Goal: Task Accomplishment & Management: Use online tool/utility

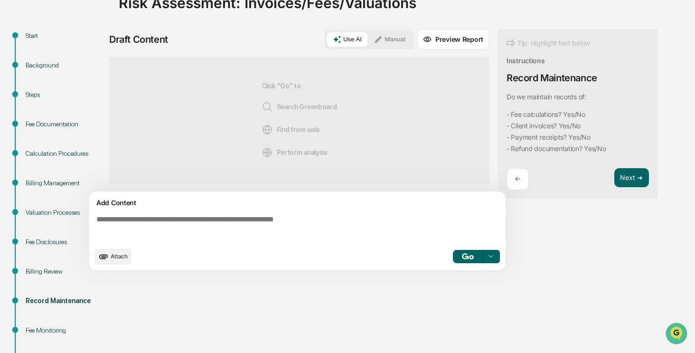
scroll to position [95, 0]
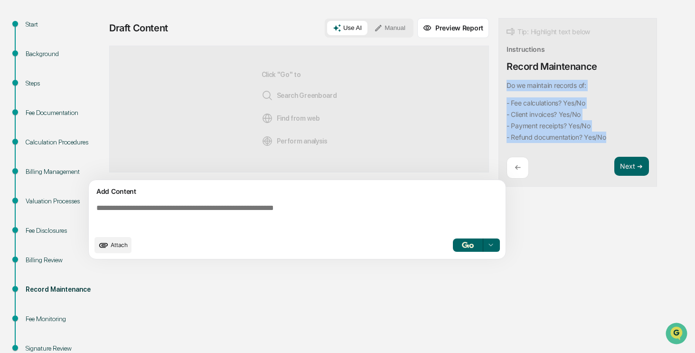
drag, startPoint x: 614, startPoint y: 137, endPoint x: 499, endPoint y: 86, distance: 125.0
click at [499, 86] on div "Tip: Highlight text below Instructions Record Maintenance Do we maintain record…" at bounding box center [577, 102] width 159 height 169
click at [523, 164] on button "Focus Assistant" at bounding box center [531, 164] width 49 height 12
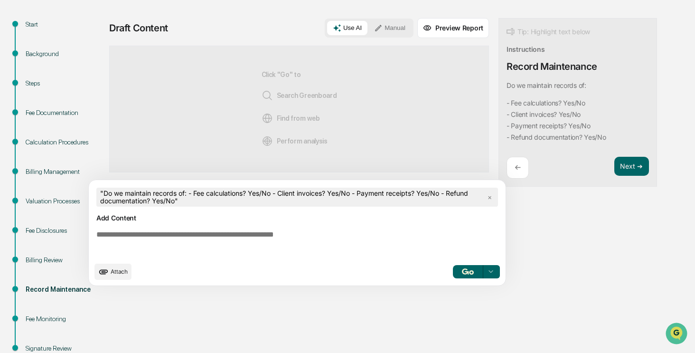
click at [334, 236] on textarea at bounding box center [299, 243] width 413 height 34
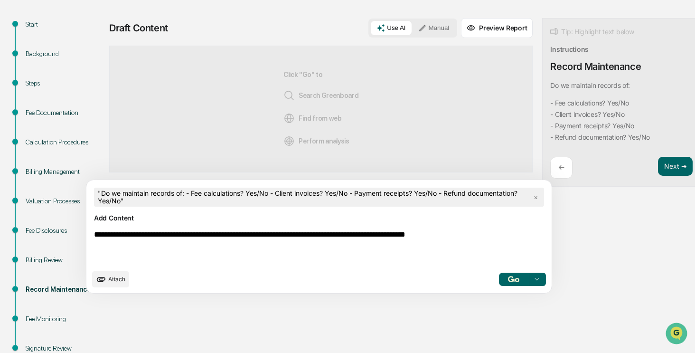
type textarea "**********"
click at [508, 277] on img "button" at bounding box center [513, 279] width 11 height 6
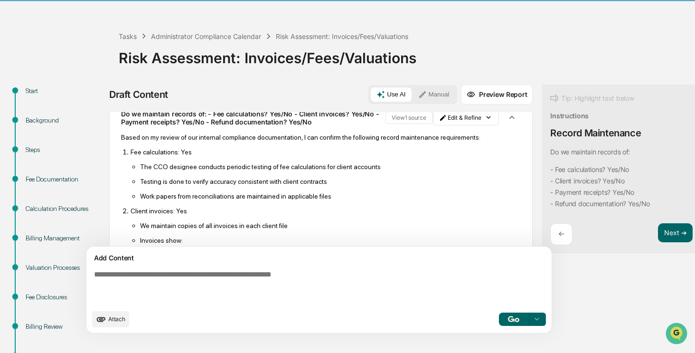
scroll to position [49, 0]
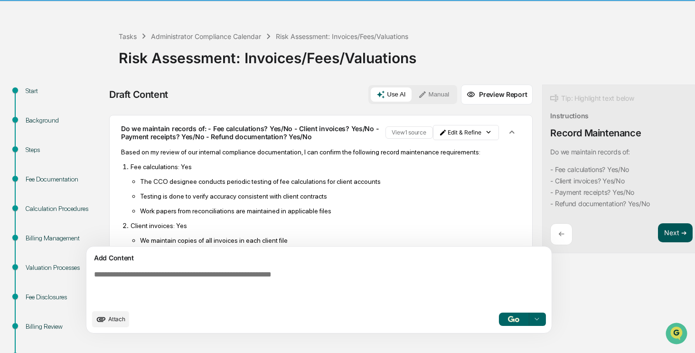
click at [658, 236] on button "Next ➔" at bounding box center [675, 232] width 35 height 19
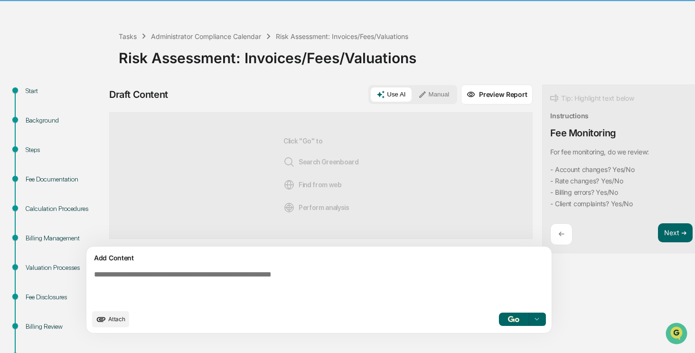
scroll to position [0, 0]
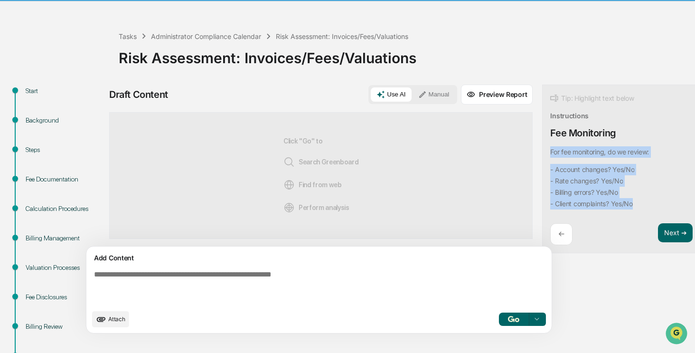
drag, startPoint x: 592, startPoint y: 203, endPoint x: 506, endPoint y: 150, distance: 101.6
click at [542, 150] on div "Tip: Highlight text below Instructions Fee Monitoring For fee monitoring, do we…" at bounding box center [621, 168] width 159 height 169
click at [533, 164] on button "Focus Assistant" at bounding box center [531, 164] width 49 height 12
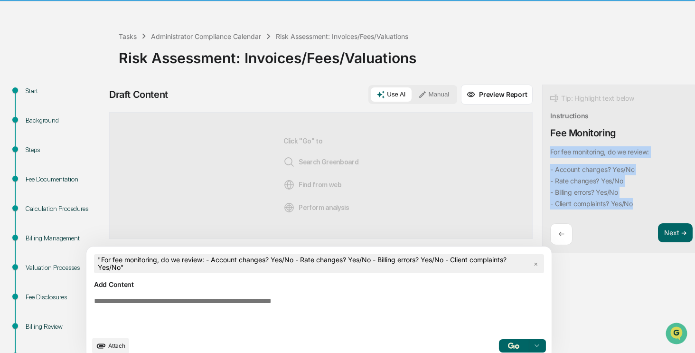
click at [508, 344] on img "button" at bounding box center [513, 345] width 11 height 6
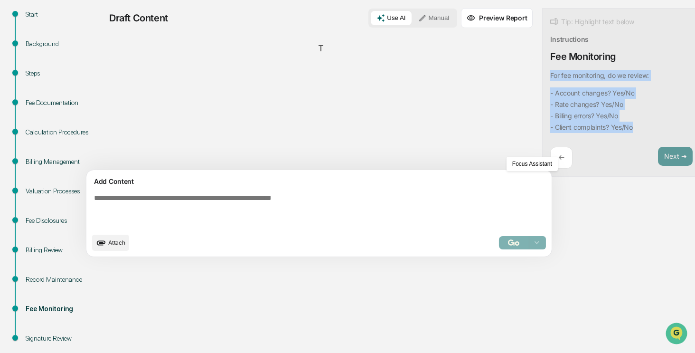
scroll to position [123, 0]
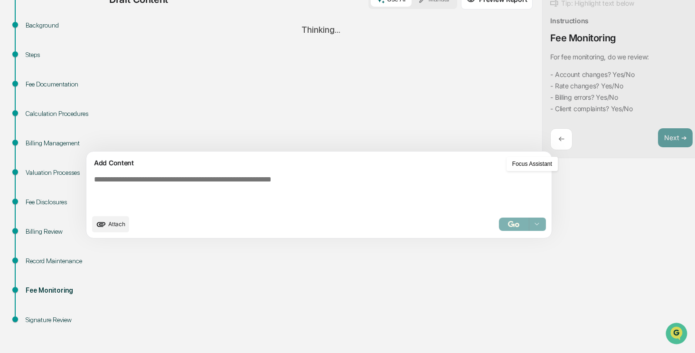
click at [547, 231] on div "Draft Content Use AI Manual Preview Report Sources Thinking... Add Content Atta…" at bounding box center [375, 117] width 532 height 254
